Goal: Information Seeking & Learning: Learn about a topic

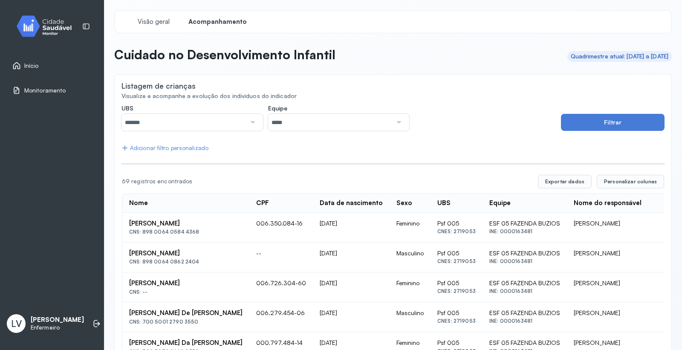
click at [45, 67] on link "Início" at bounding box center [51, 65] width 79 height 9
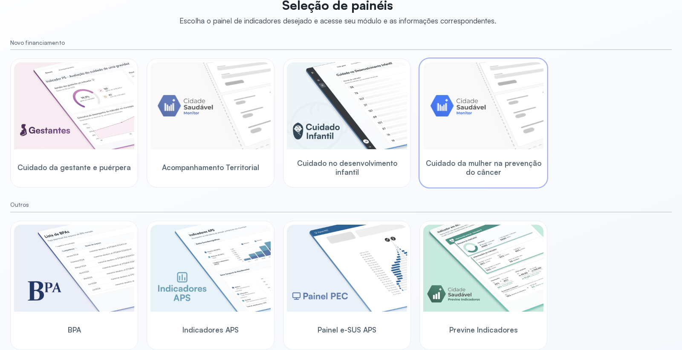
click at [492, 124] on img at bounding box center [483, 105] width 120 height 87
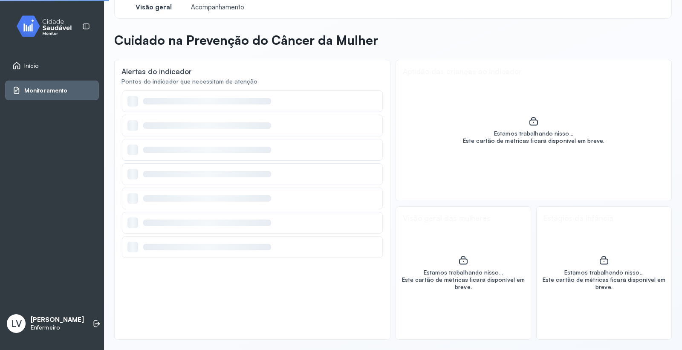
scroll to position [14, 0]
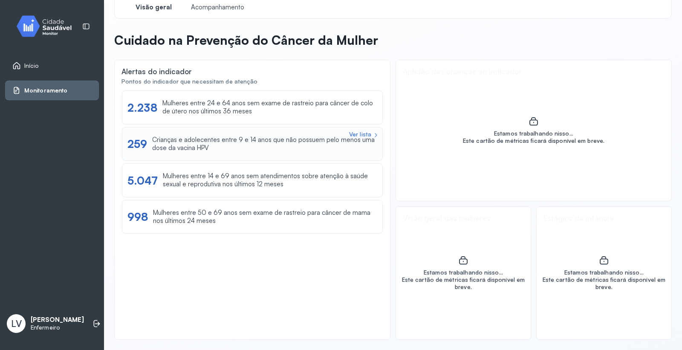
click at [313, 143] on div "Crianças e adolecentes entre 9 e 14 anos que não possuem pelo menos uma dose da…" at bounding box center [264, 144] width 225 height 16
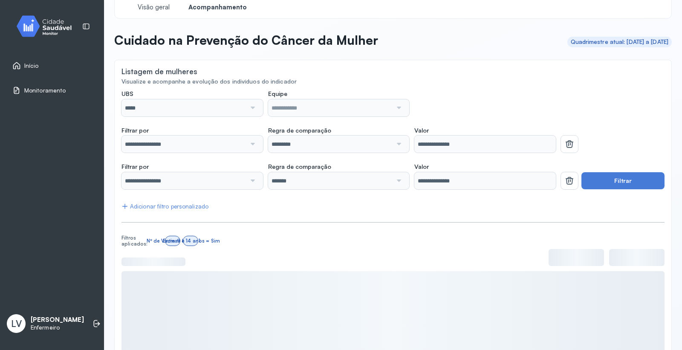
scroll to position [64, 0]
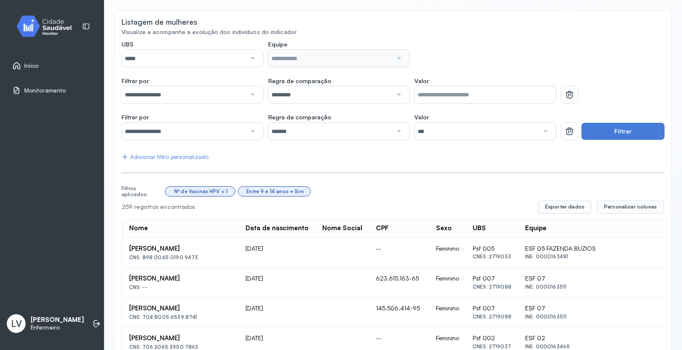
click at [217, 57] on input "*****" at bounding box center [183, 58] width 124 height 17
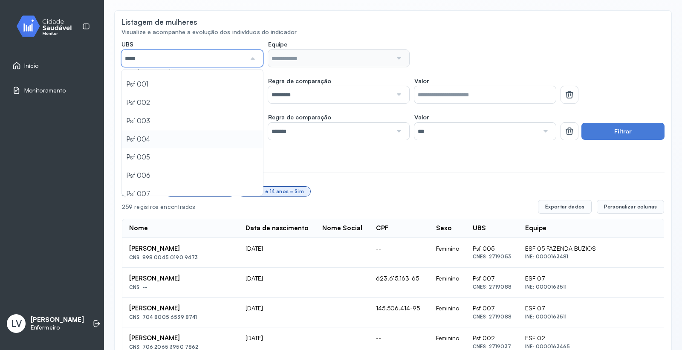
scroll to position [47, 0]
type input "*****"
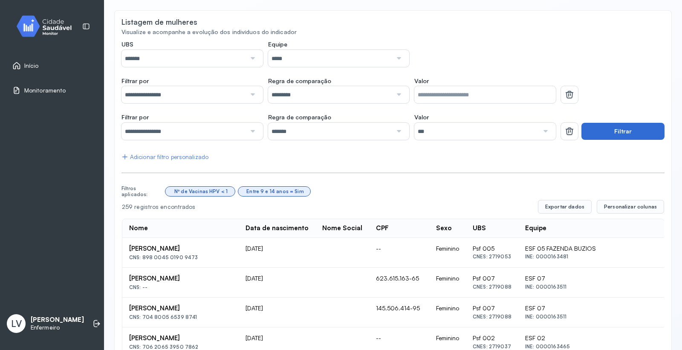
click at [616, 133] on button "Filtrar" at bounding box center [622, 131] width 83 height 17
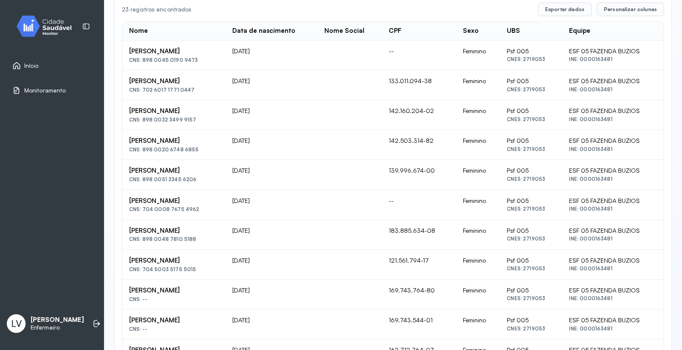
scroll to position [119, 0]
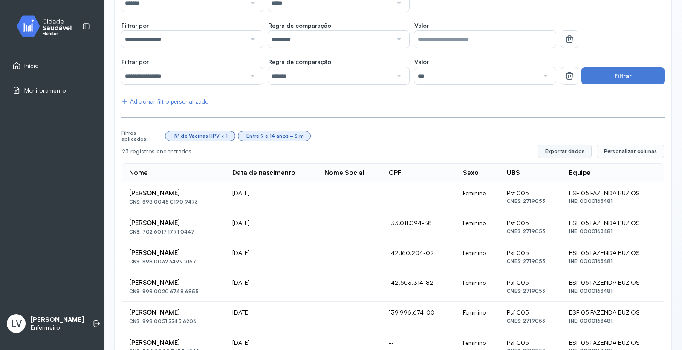
click at [564, 153] on button "Exportar dados" at bounding box center [565, 151] width 54 height 14
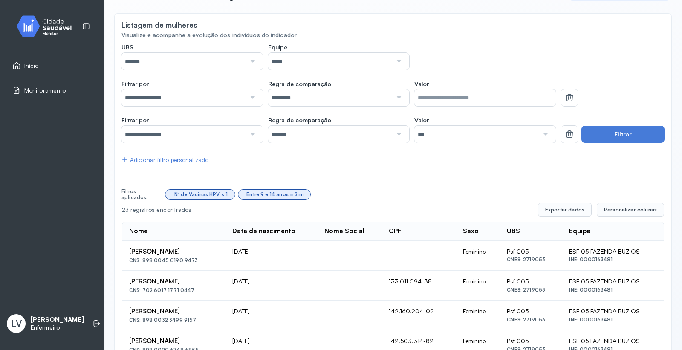
scroll to position [47, 0]
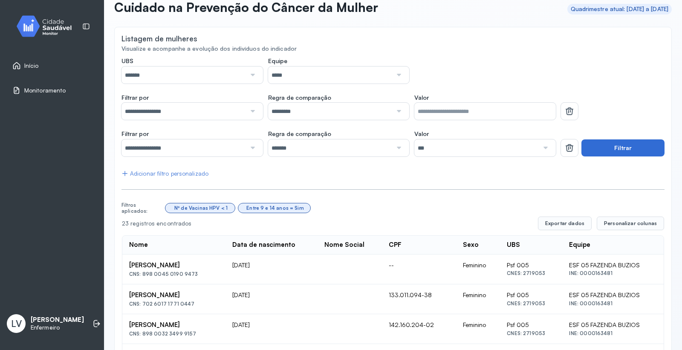
click at [599, 149] on button "Filtrar" at bounding box center [622, 147] width 83 height 17
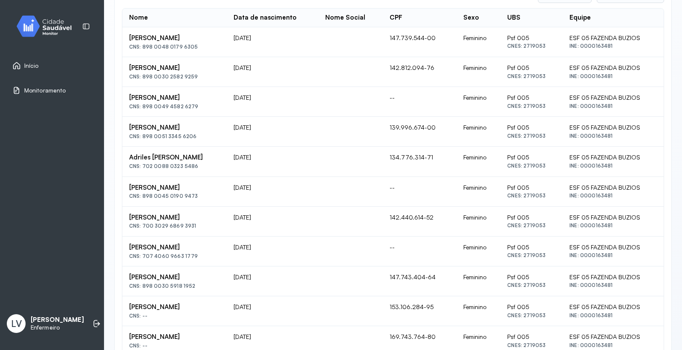
scroll to position [119, 0]
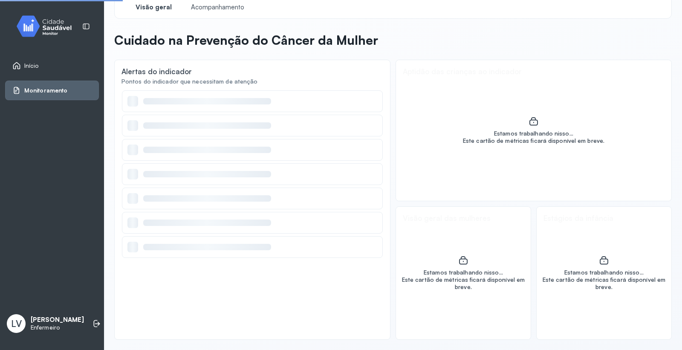
scroll to position [14, 0]
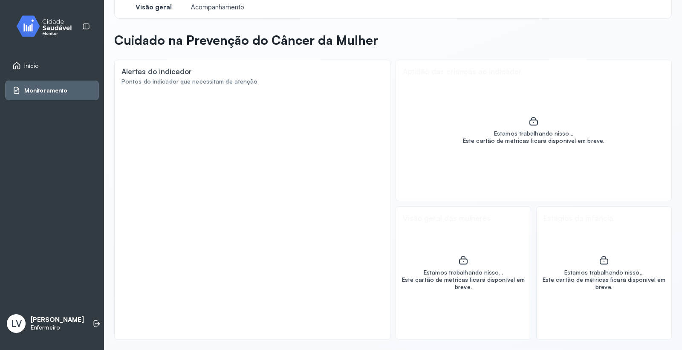
click at [36, 70] on div "Início" at bounding box center [52, 66] width 94 height 20
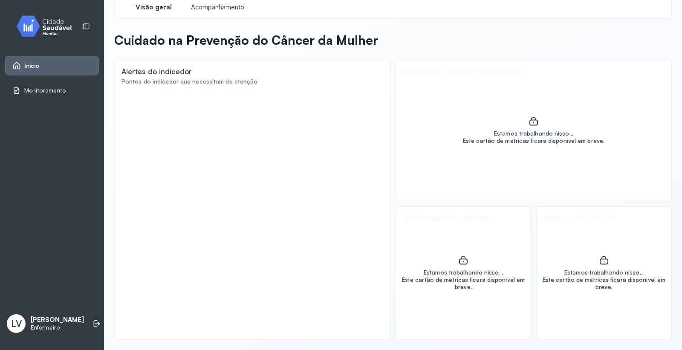
click at [49, 70] on div "Início" at bounding box center [52, 66] width 94 height 20
click at [25, 65] on span "Início" at bounding box center [31, 65] width 15 height 7
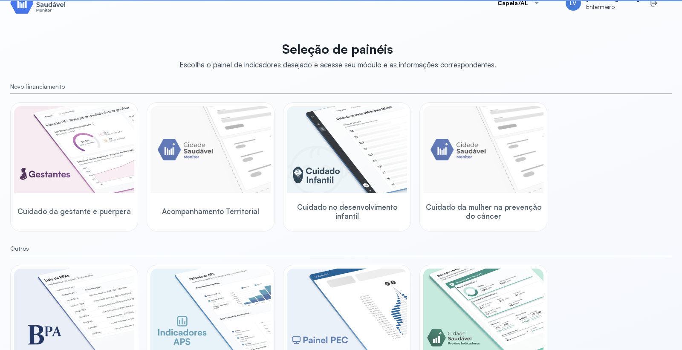
scroll to position [64, 0]
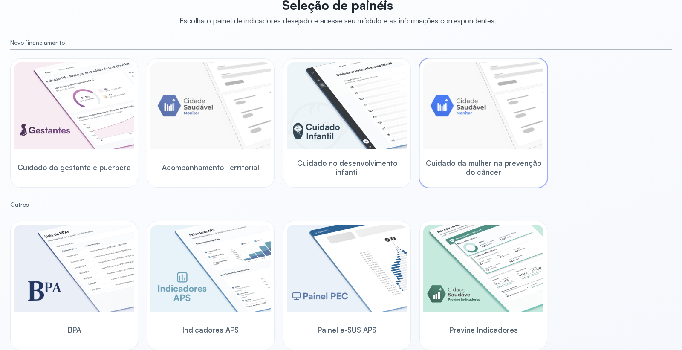
click at [518, 144] on img at bounding box center [483, 105] width 120 height 87
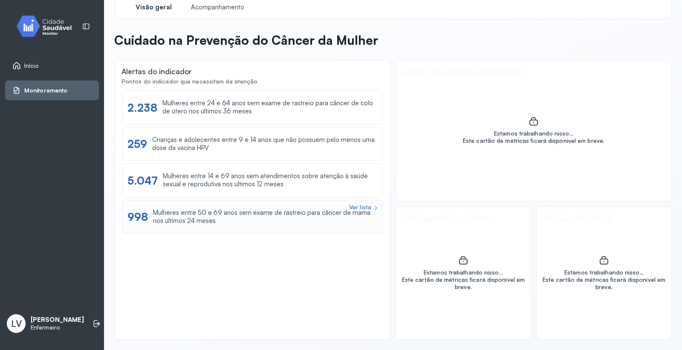
click at [229, 220] on div "Mulheres entre 50 e 69 anos sem exame de rastreio para câncer de mama nos últim…" at bounding box center [265, 217] width 224 height 16
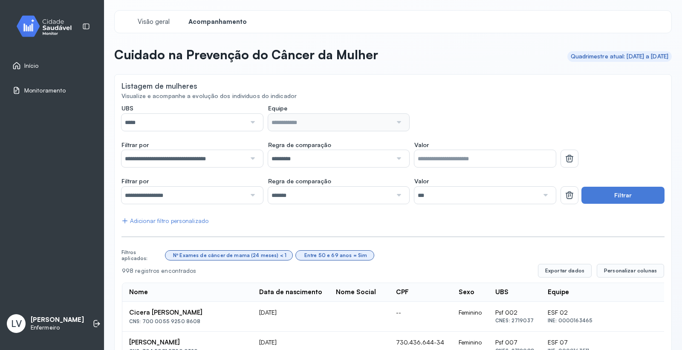
click at [200, 117] on input "*****" at bounding box center [183, 122] width 124 height 17
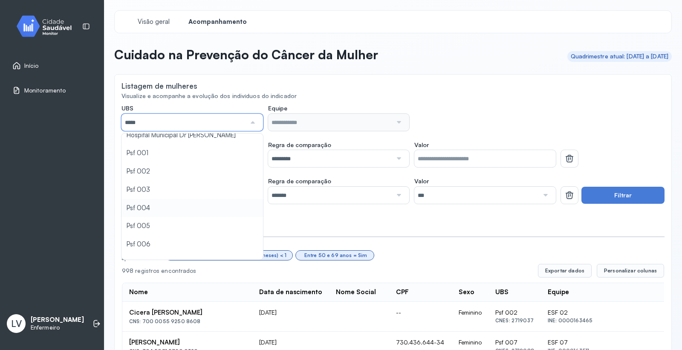
scroll to position [47, 0]
type input "*****"
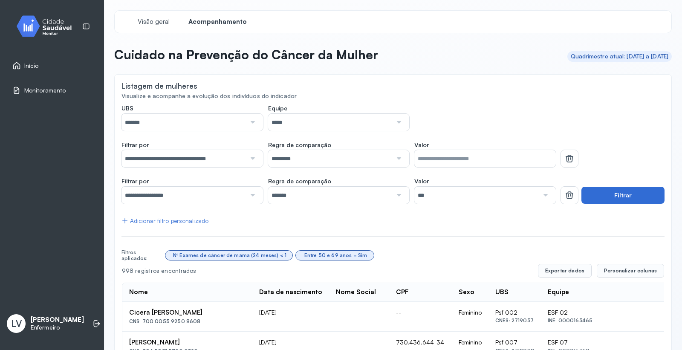
click at [617, 189] on button "Filtrar" at bounding box center [622, 195] width 83 height 17
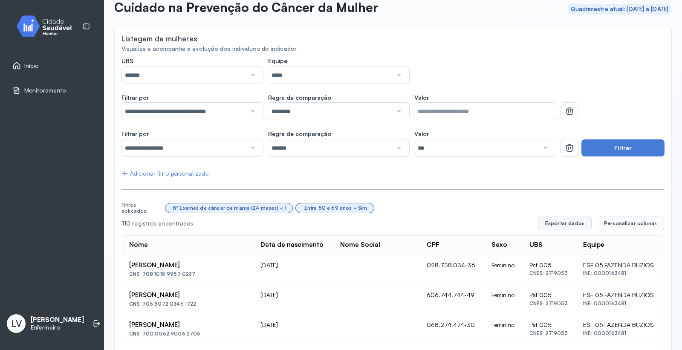
click at [566, 221] on button "Exportar dados" at bounding box center [565, 223] width 54 height 14
click at [340, 72] on input "*****" at bounding box center [330, 74] width 124 height 17
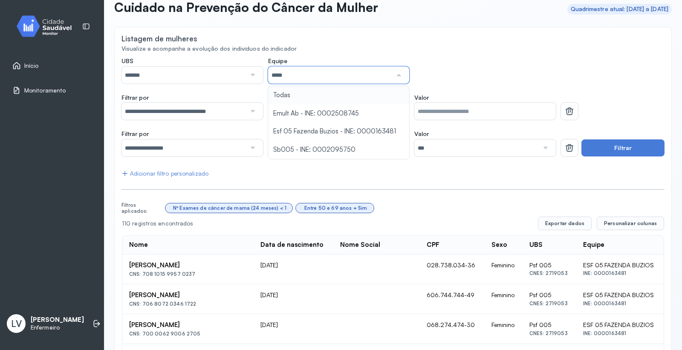
click at [460, 69] on div "UBS ******* Todas Hospital Municipal Dr [PERSON_NAME] Psf 001 Psf 002 Psf 003 P…" at bounding box center [338, 70] width 434 height 26
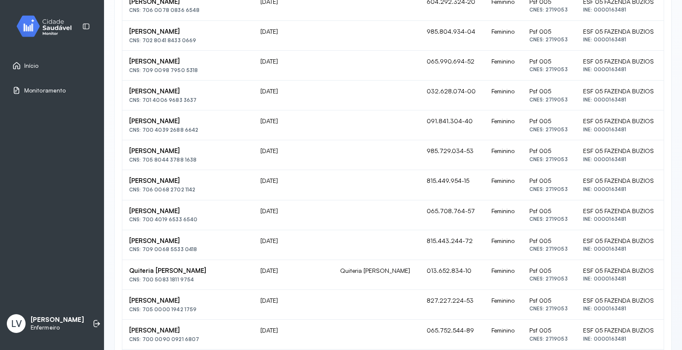
scroll to position [593, 0]
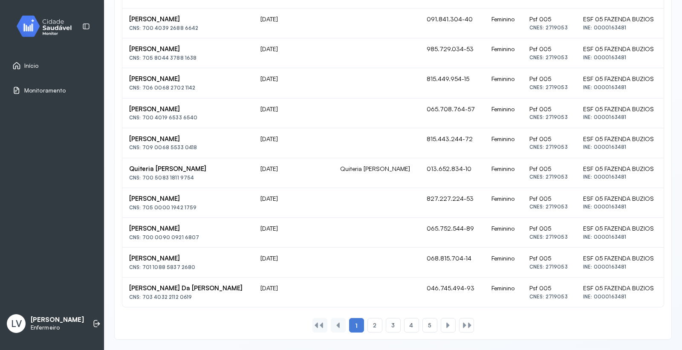
scroll to position [14, 0]
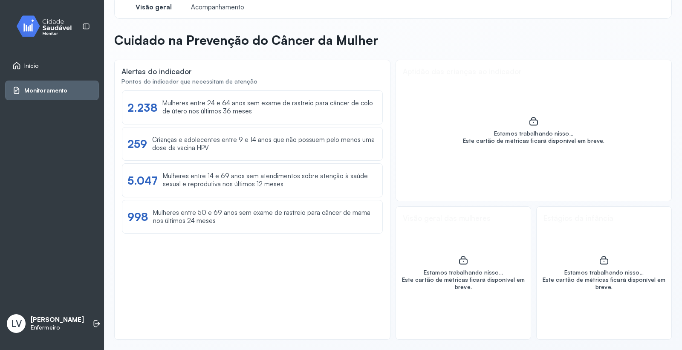
click at [61, 66] on link "Início" at bounding box center [51, 65] width 79 height 9
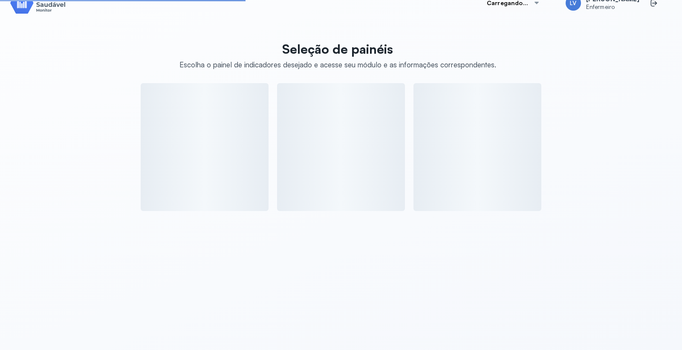
scroll to position [64, 0]
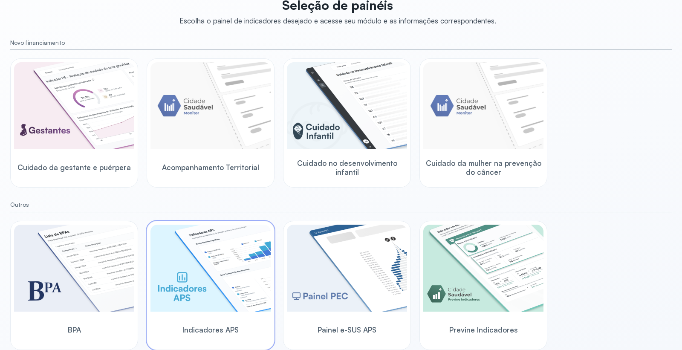
click at [226, 273] on img at bounding box center [210, 267] width 120 height 87
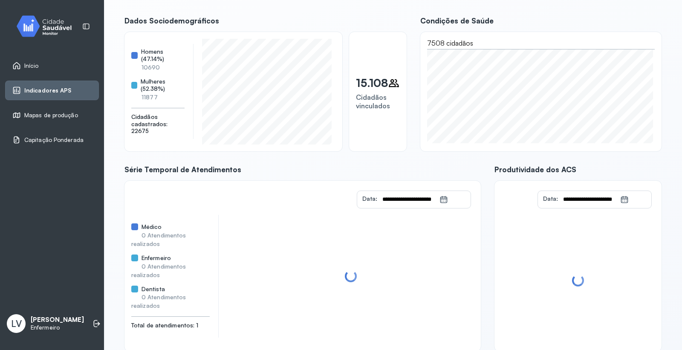
scroll to position [76, 0]
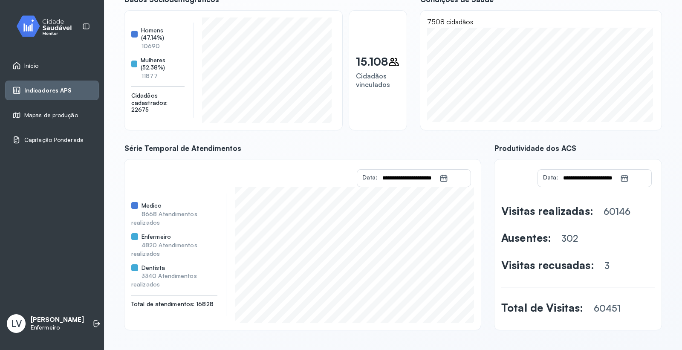
click at [40, 63] on link "Início" at bounding box center [51, 65] width 79 height 9
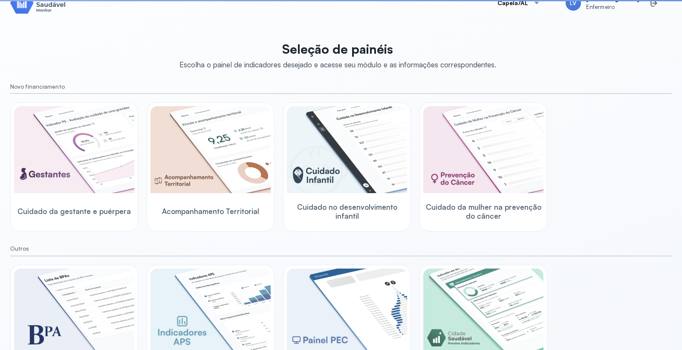
scroll to position [64, 0]
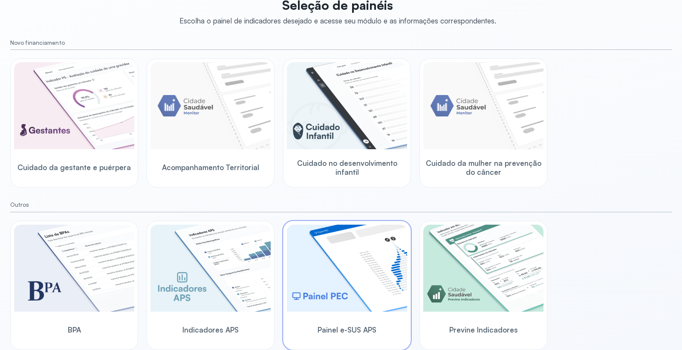
click at [350, 257] on img at bounding box center [347, 267] width 120 height 87
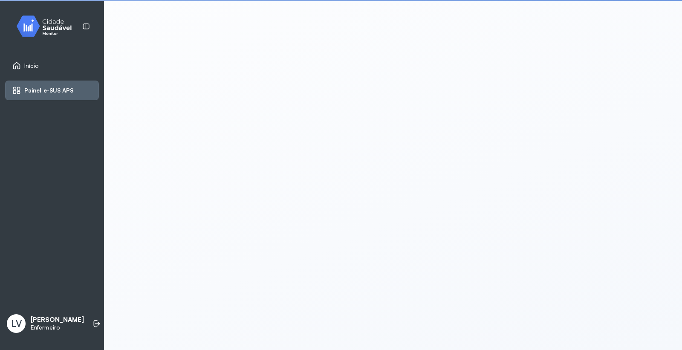
scroll to position [1, 0]
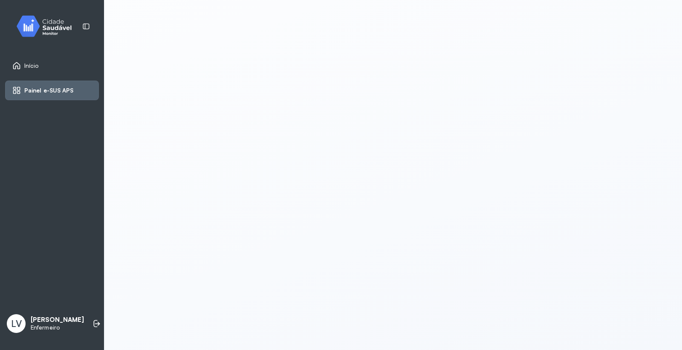
click at [36, 66] on span "Início" at bounding box center [31, 65] width 14 height 7
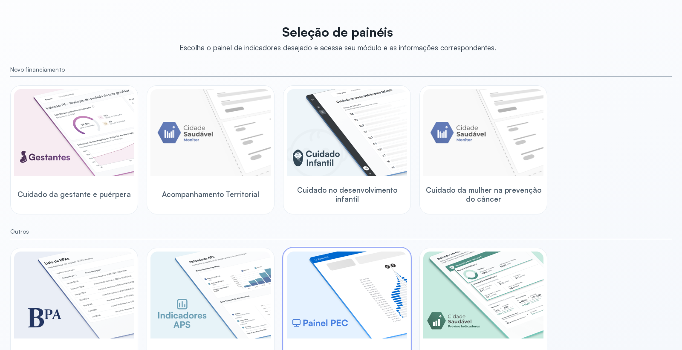
scroll to position [64, 0]
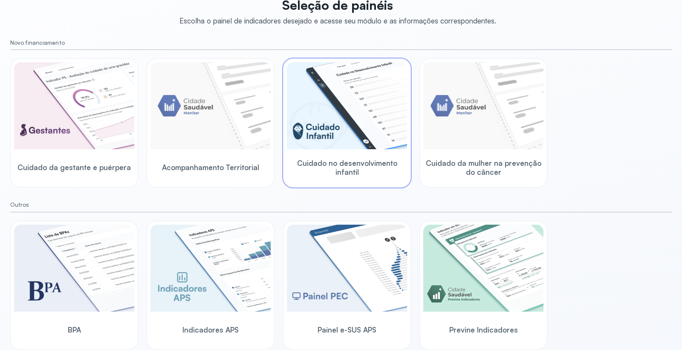
click at [347, 115] on img at bounding box center [347, 105] width 120 height 87
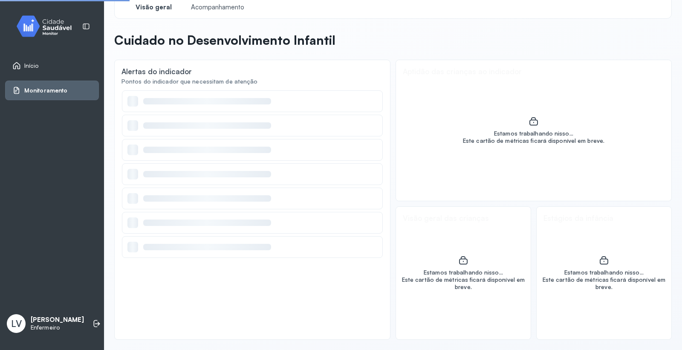
scroll to position [14, 0]
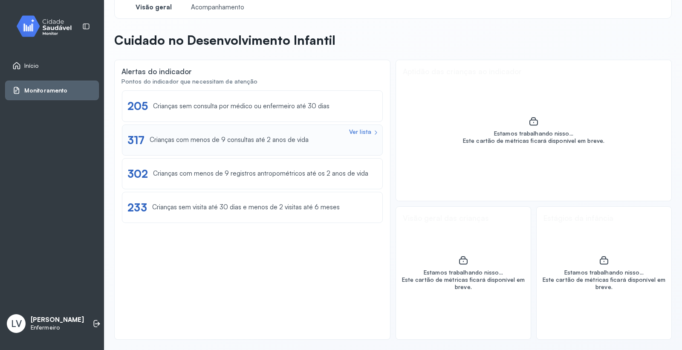
click at [242, 141] on div "Crianças com menos de 9 consultas até 2 anos de vida" at bounding box center [229, 140] width 159 height 8
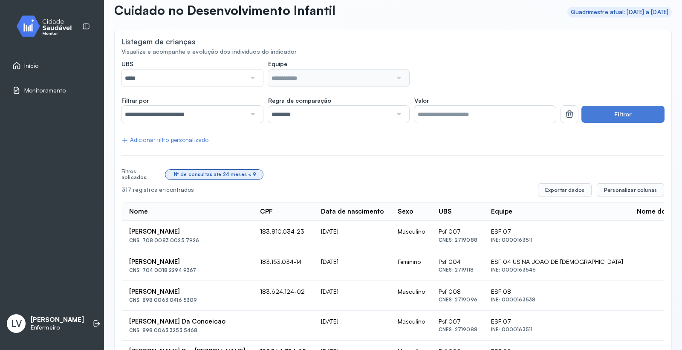
scroll to position [64, 0]
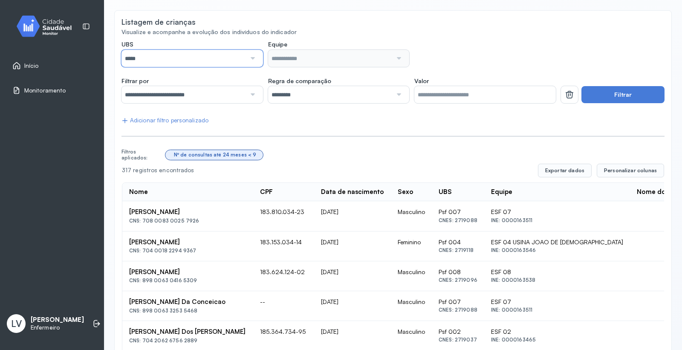
click at [203, 61] on input "*****" at bounding box center [183, 58] width 124 height 17
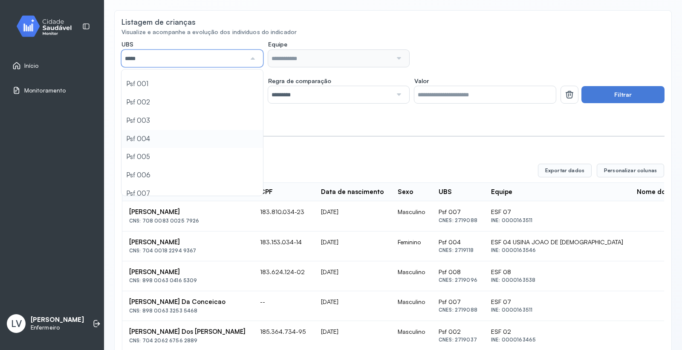
scroll to position [47, 0]
type input "*****"
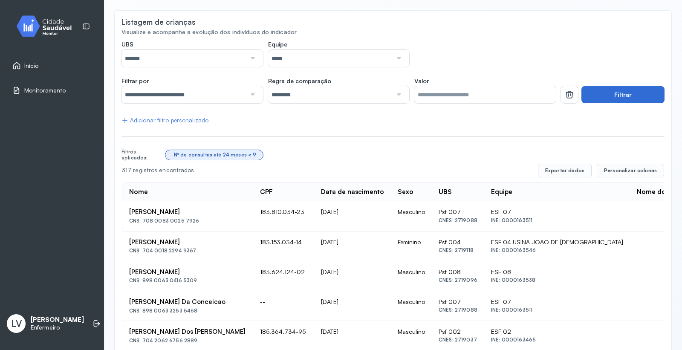
click at [598, 95] on button "Filtrar" at bounding box center [622, 94] width 83 height 17
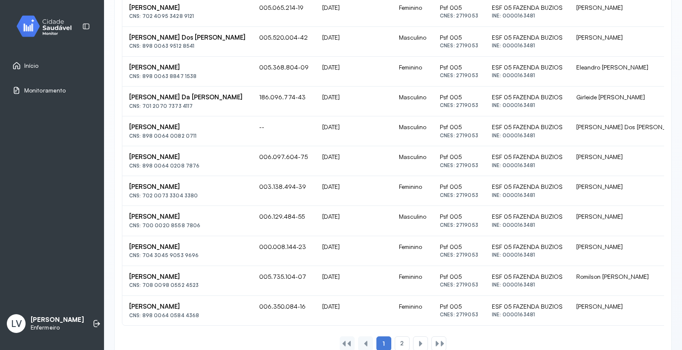
scroll to position [563, 0]
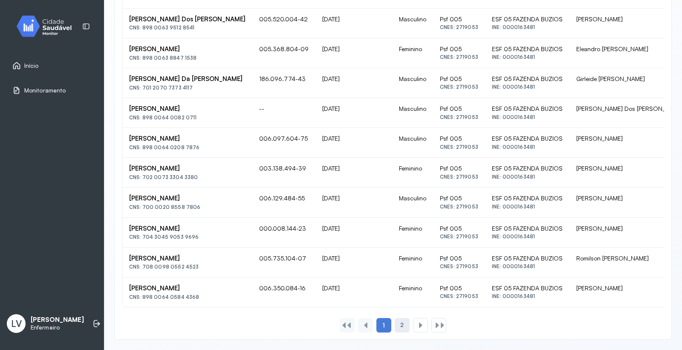
click at [400, 325] on span "2" at bounding box center [401, 324] width 3 height 7
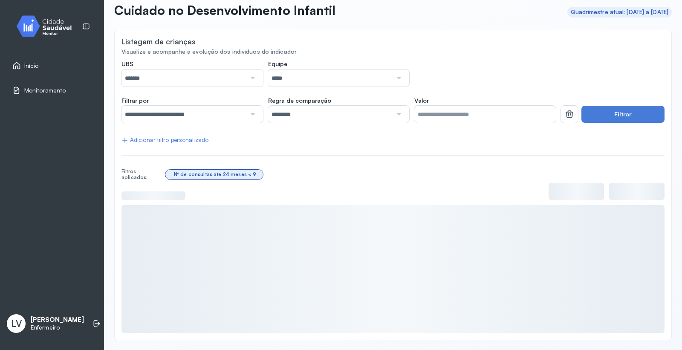
scroll to position [174, 0]
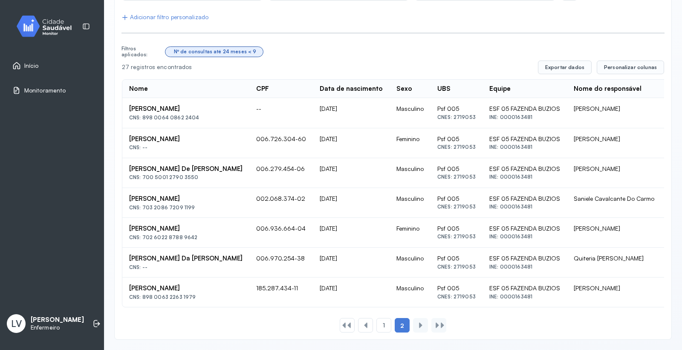
click at [70, 67] on link "Início" at bounding box center [51, 65] width 79 height 9
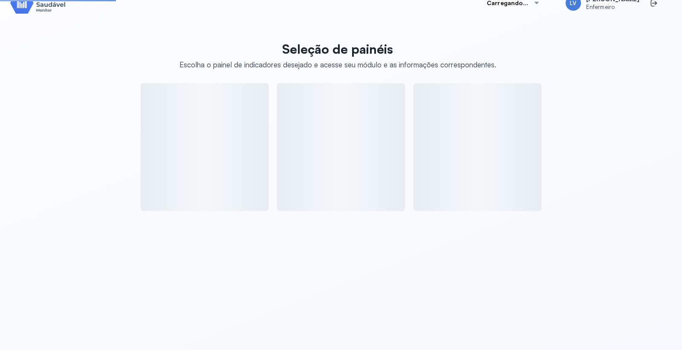
scroll to position [64, 0]
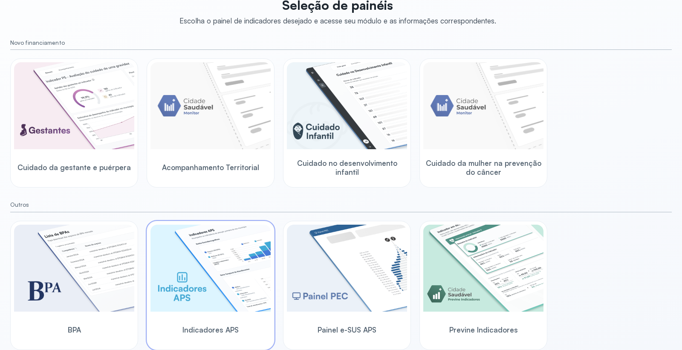
click at [212, 248] on img at bounding box center [210, 267] width 120 height 87
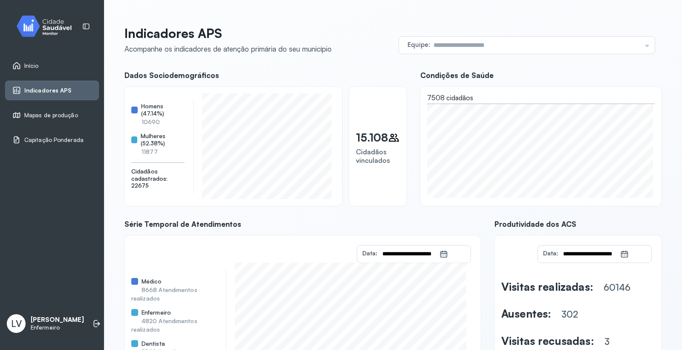
click at [65, 66] on link "Início" at bounding box center [51, 65] width 79 height 9
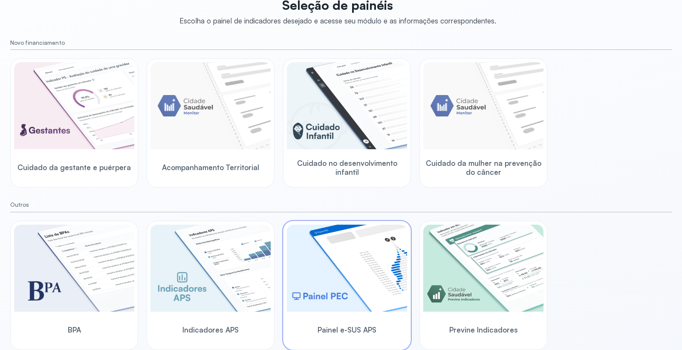
click at [368, 239] on img at bounding box center [347, 267] width 120 height 87
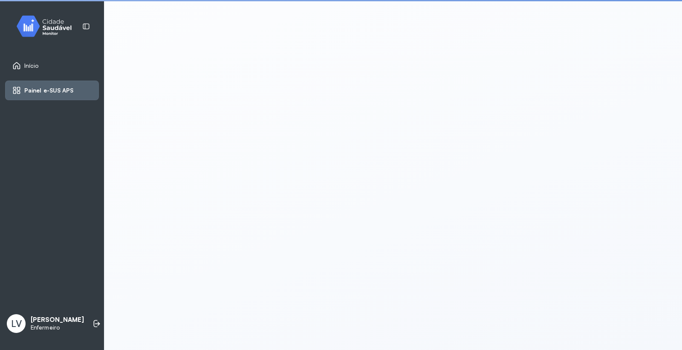
scroll to position [1, 0]
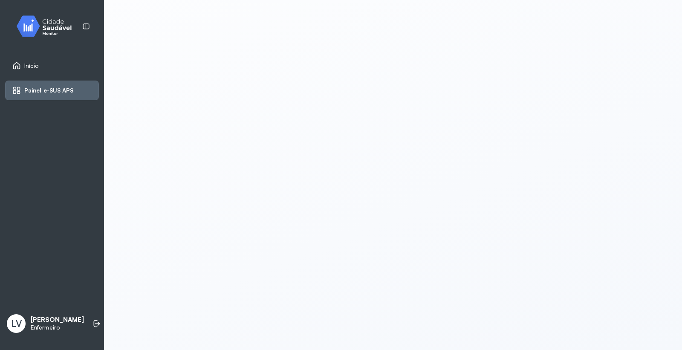
click at [27, 66] on span "Início" at bounding box center [31, 65] width 14 height 7
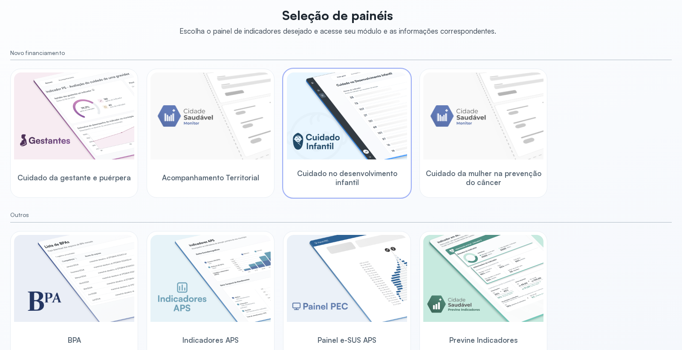
scroll to position [64, 0]
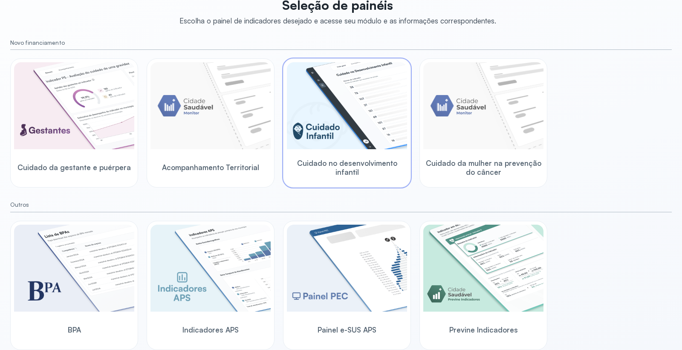
click at [359, 130] on img at bounding box center [347, 105] width 120 height 87
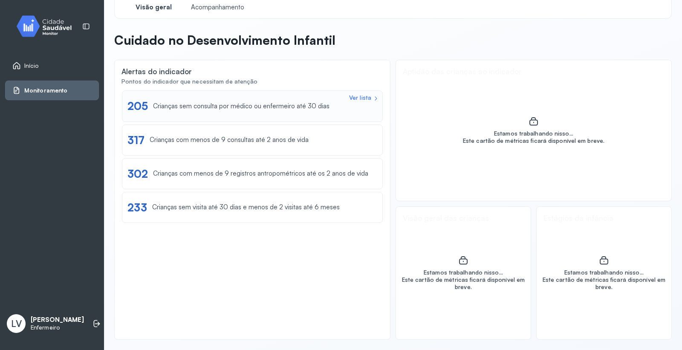
click at [213, 103] on div "Crianças sem consulta por médico ou enfermeiro até 30 dias" at bounding box center [241, 106] width 176 height 8
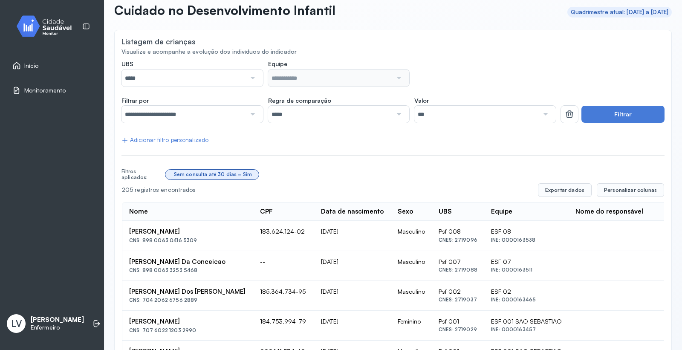
scroll to position [64, 0]
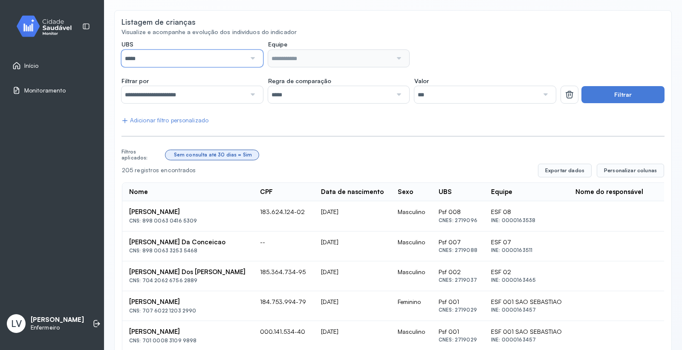
click at [230, 59] on input "*****" at bounding box center [183, 58] width 124 height 17
click at [191, 195] on div "Nome" at bounding box center [187, 192] width 117 height 8
click at [175, 56] on input "*****" at bounding box center [183, 58] width 124 height 17
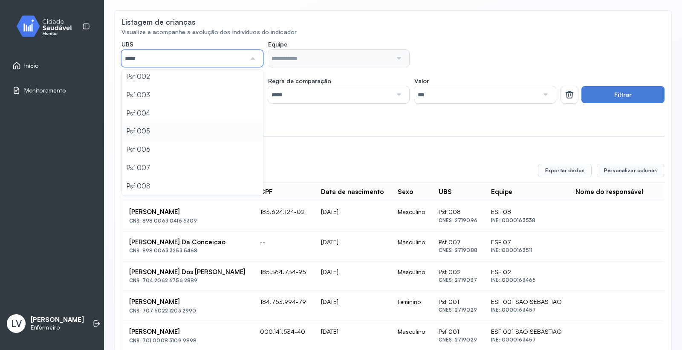
type input "*****"
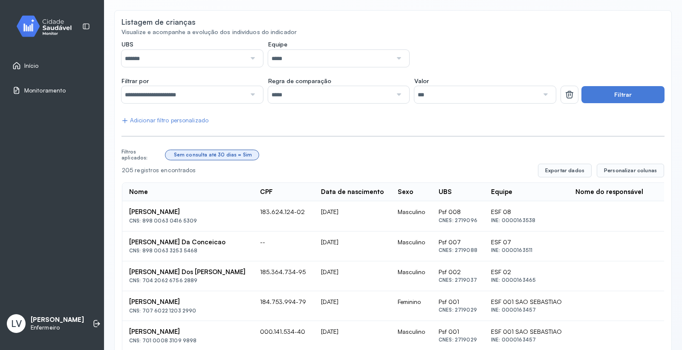
click at [612, 95] on button "Filtrar" at bounding box center [622, 94] width 83 height 17
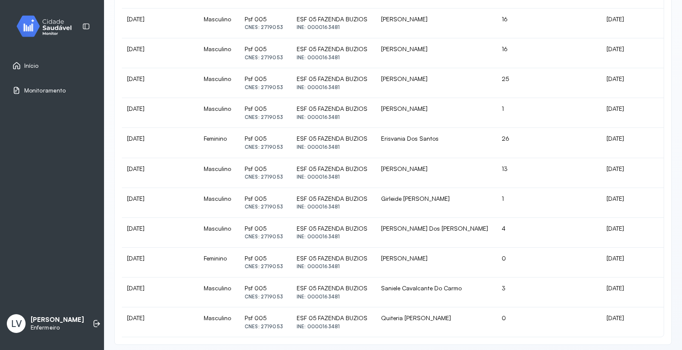
scroll to position [389, 0]
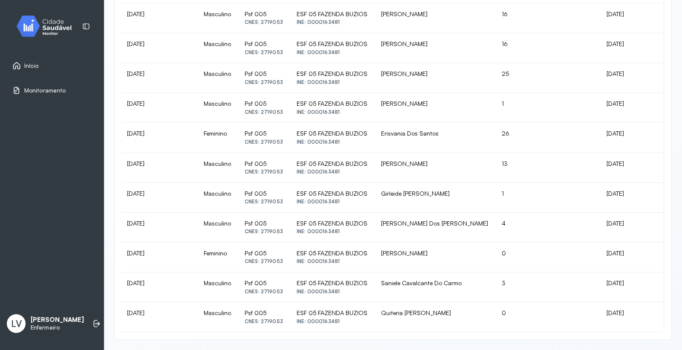
drag, startPoint x: 580, startPoint y: 333, endPoint x: 518, endPoint y: 333, distance: 62.2
click at [518, 333] on div "**********" at bounding box center [392, 16] width 557 height 647
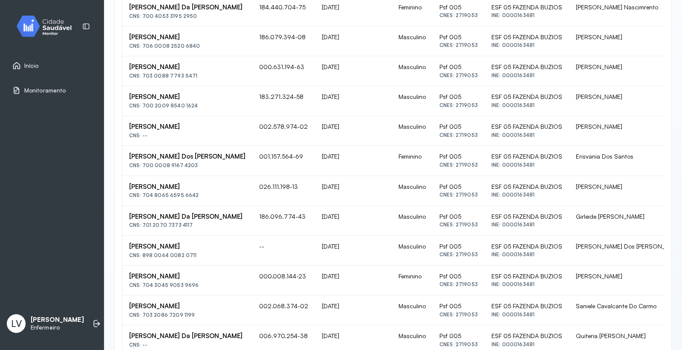
scroll to position [342, 0]
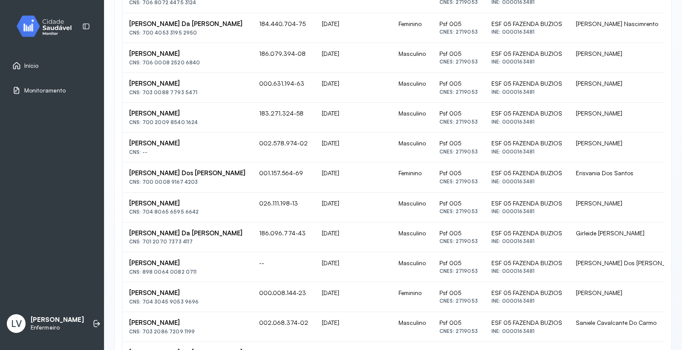
click at [82, 66] on link "Início" at bounding box center [51, 65] width 79 height 9
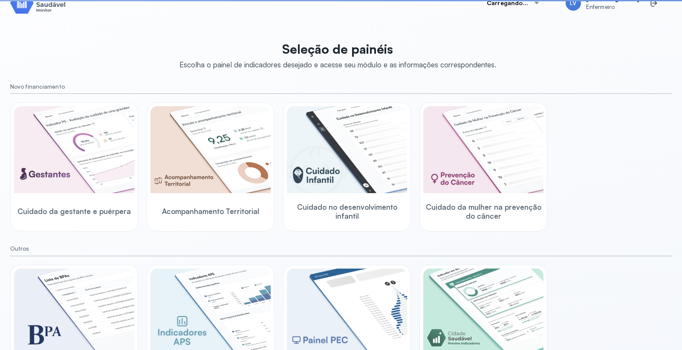
scroll to position [64, 0]
